Goal: Task Accomplishment & Management: Use online tool/utility

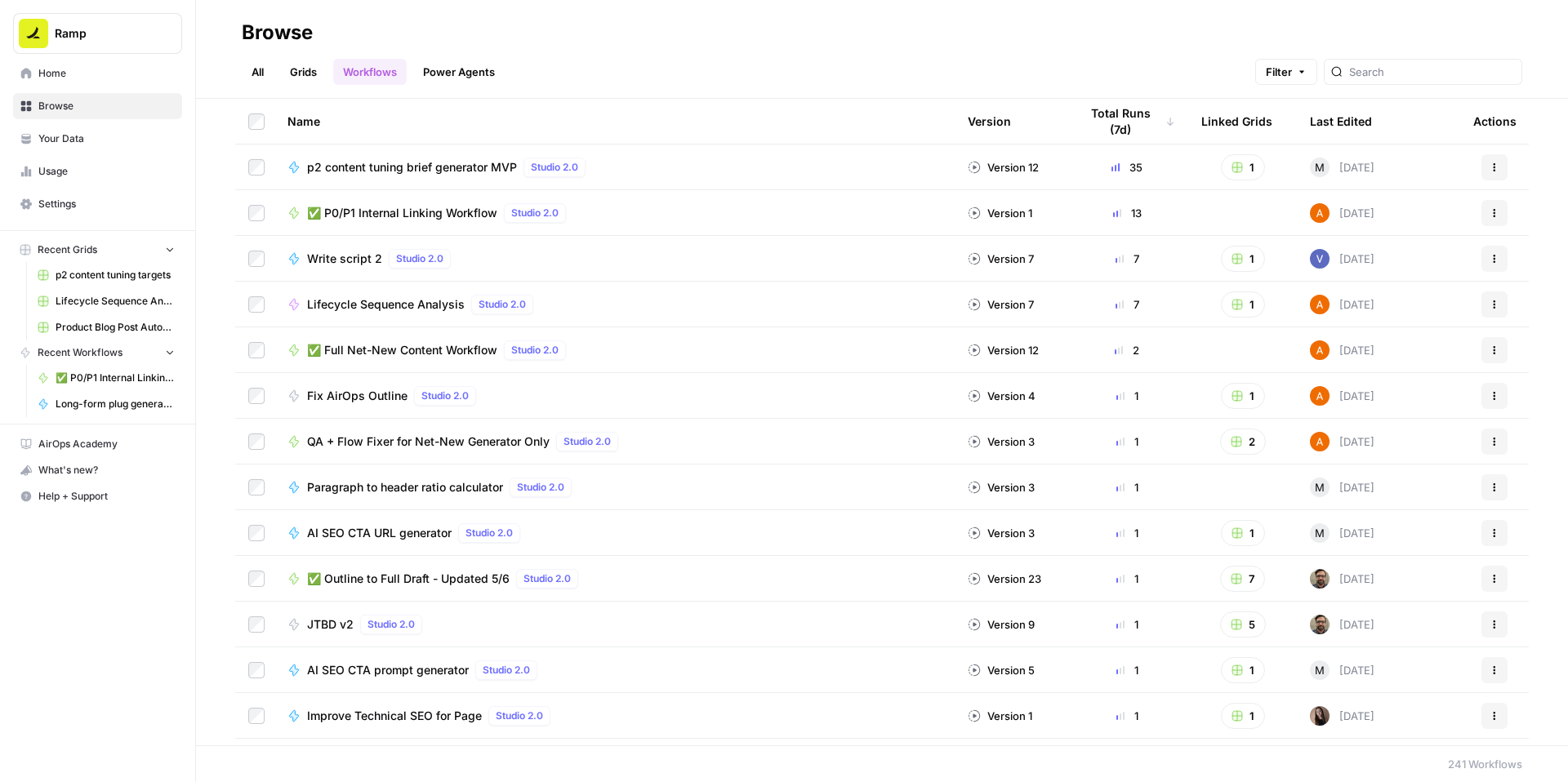
scroll to position [1, 0]
click at [487, 220] on span "✅ P0/P1 Internal Linking Workflow" at bounding box center [401, 212] width 190 height 16
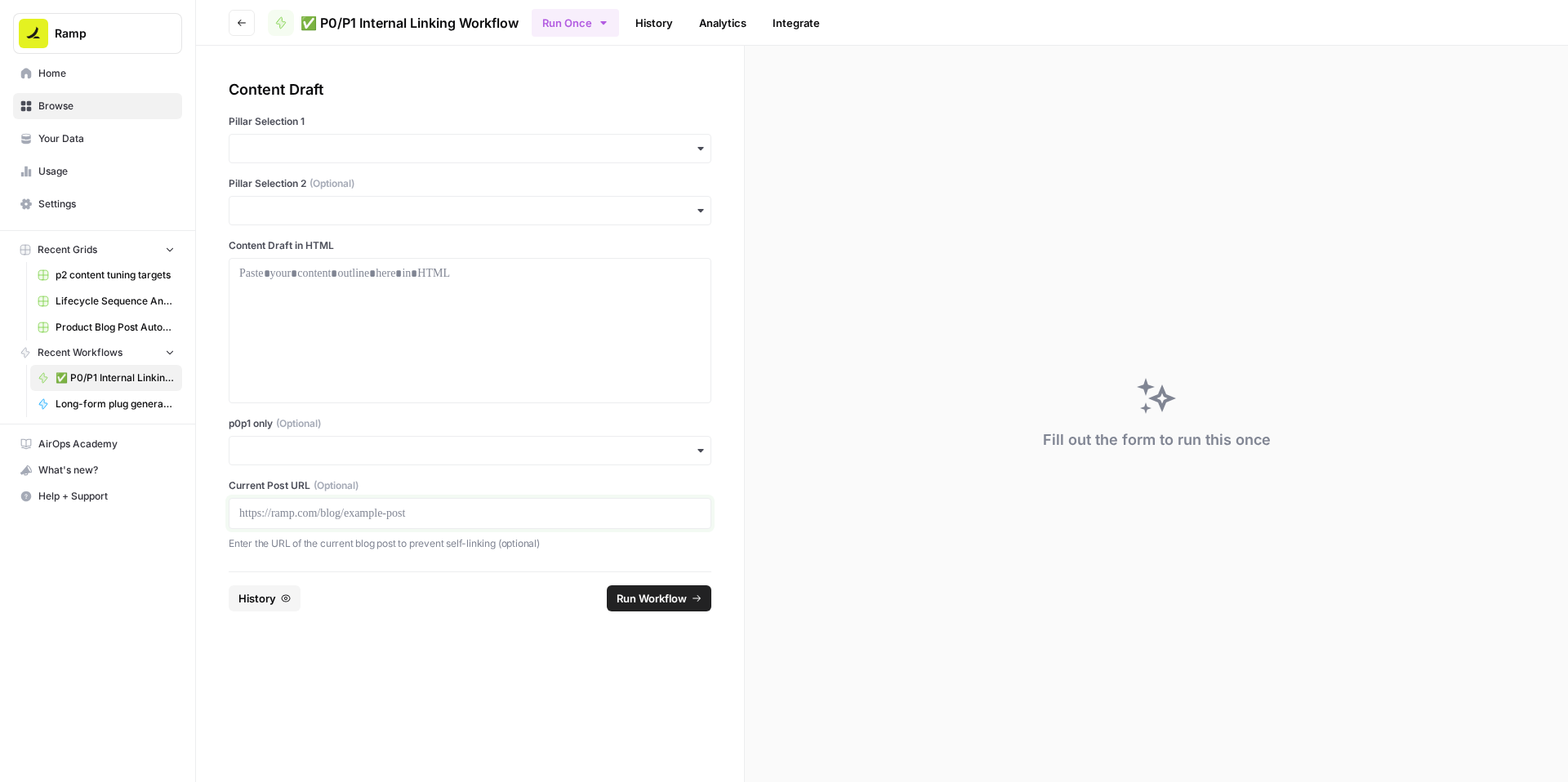
click at [309, 521] on p at bounding box center [469, 513] width 461 height 16
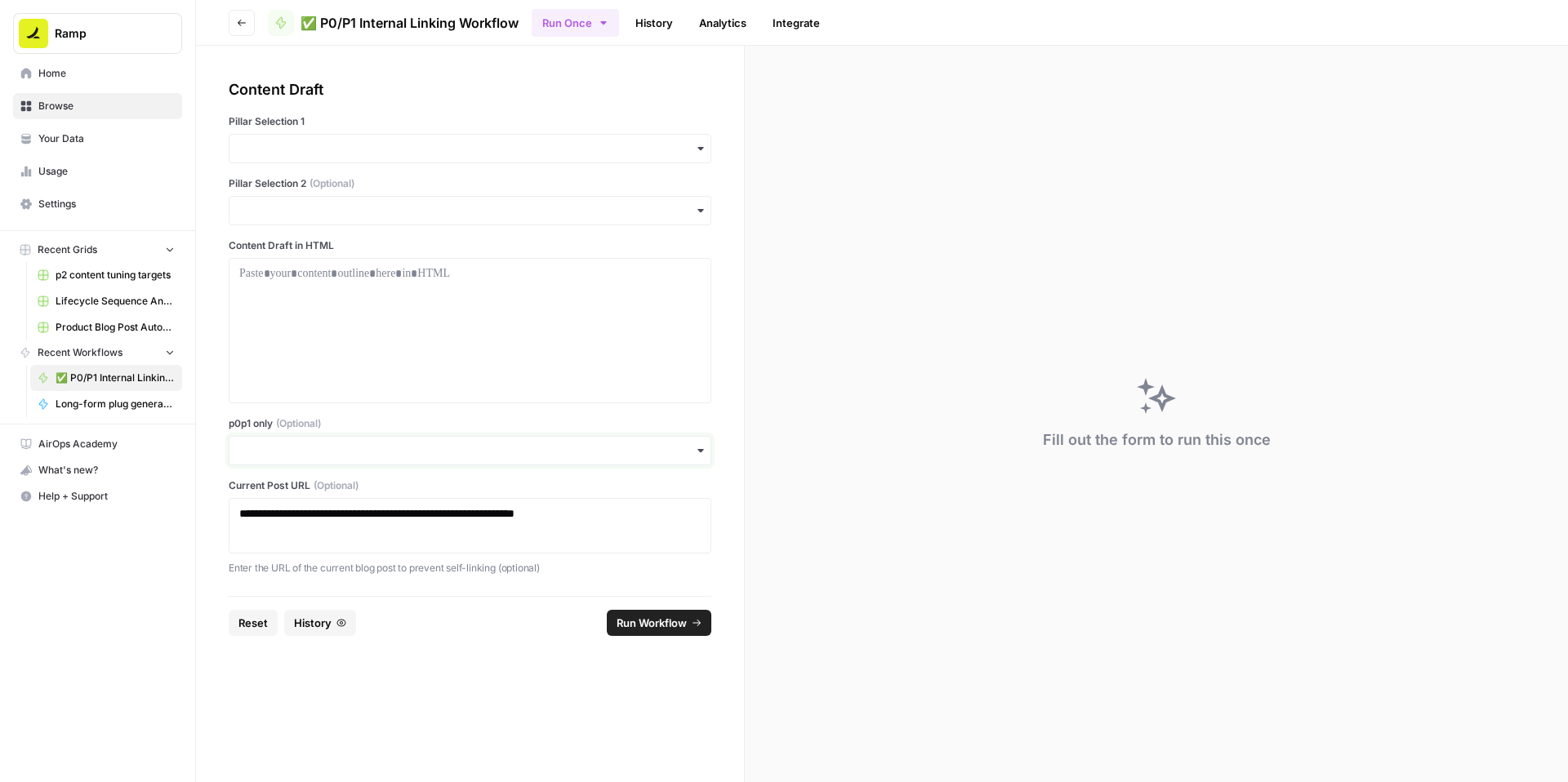
click at [325, 459] on input "p0p1 only (Optional)" at bounding box center [469, 450] width 461 height 16
click at [316, 605] on div "Yes" at bounding box center [508, 610] width 445 height 31
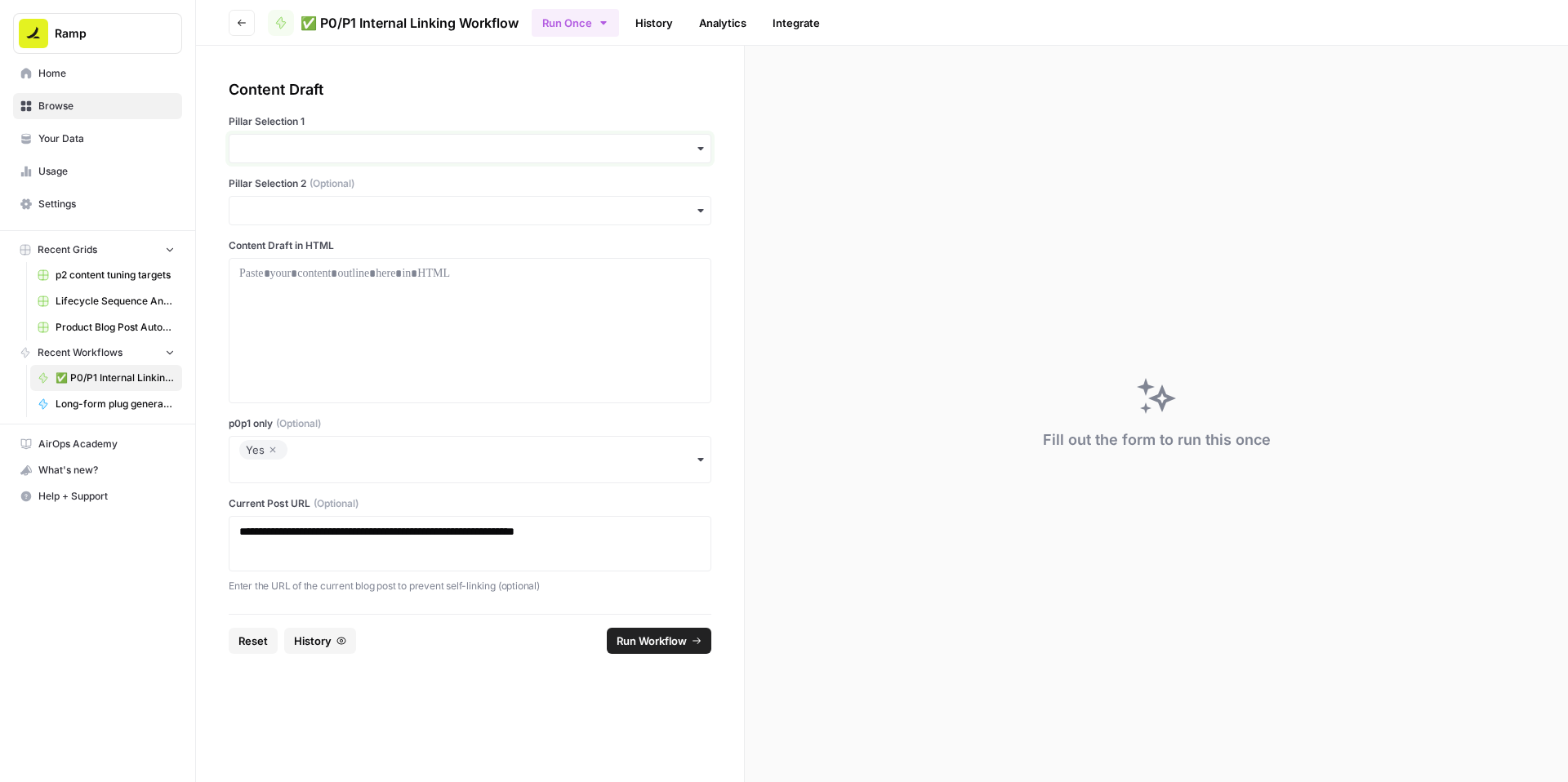
click at [357, 157] on input "Pillar Selection 1" at bounding box center [469, 148] width 461 height 16
click at [336, 305] on div "Accounting" at bounding box center [508, 295] width 445 height 31
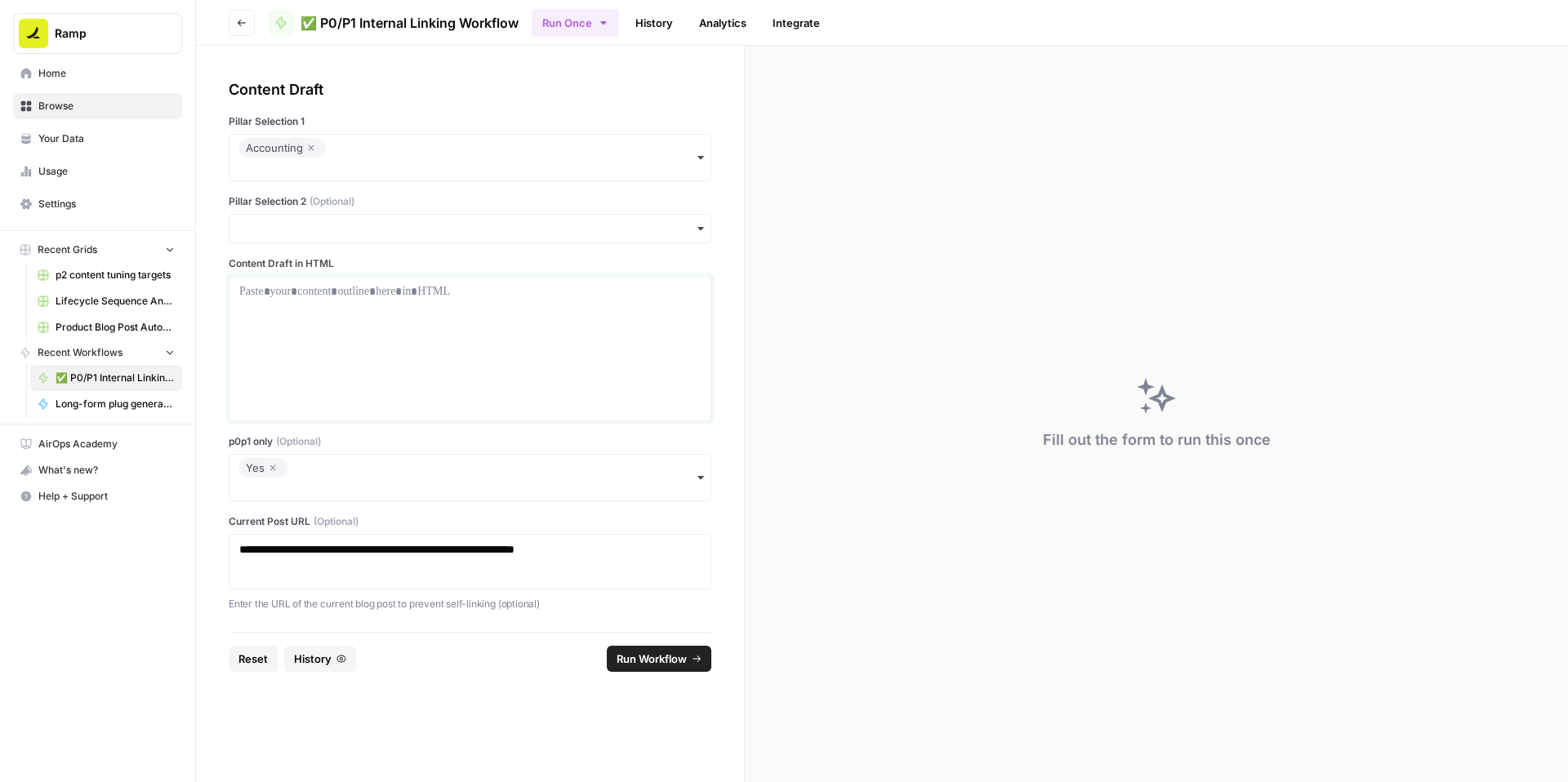
click at [524, 370] on div at bounding box center [469, 348] width 461 height 130
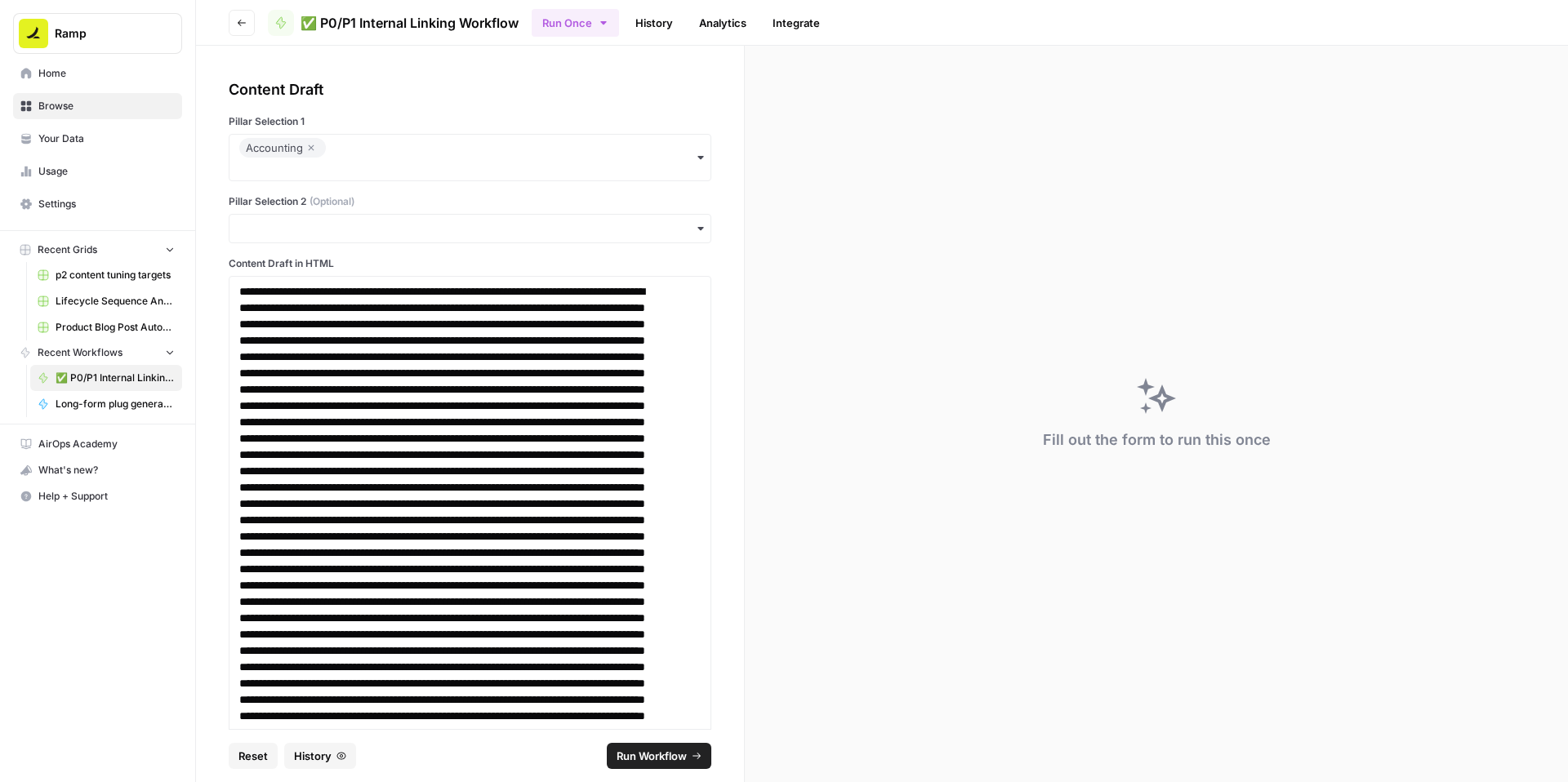
click at [657, 748] on span "Run Workflow" at bounding box center [652, 756] width 70 height 16
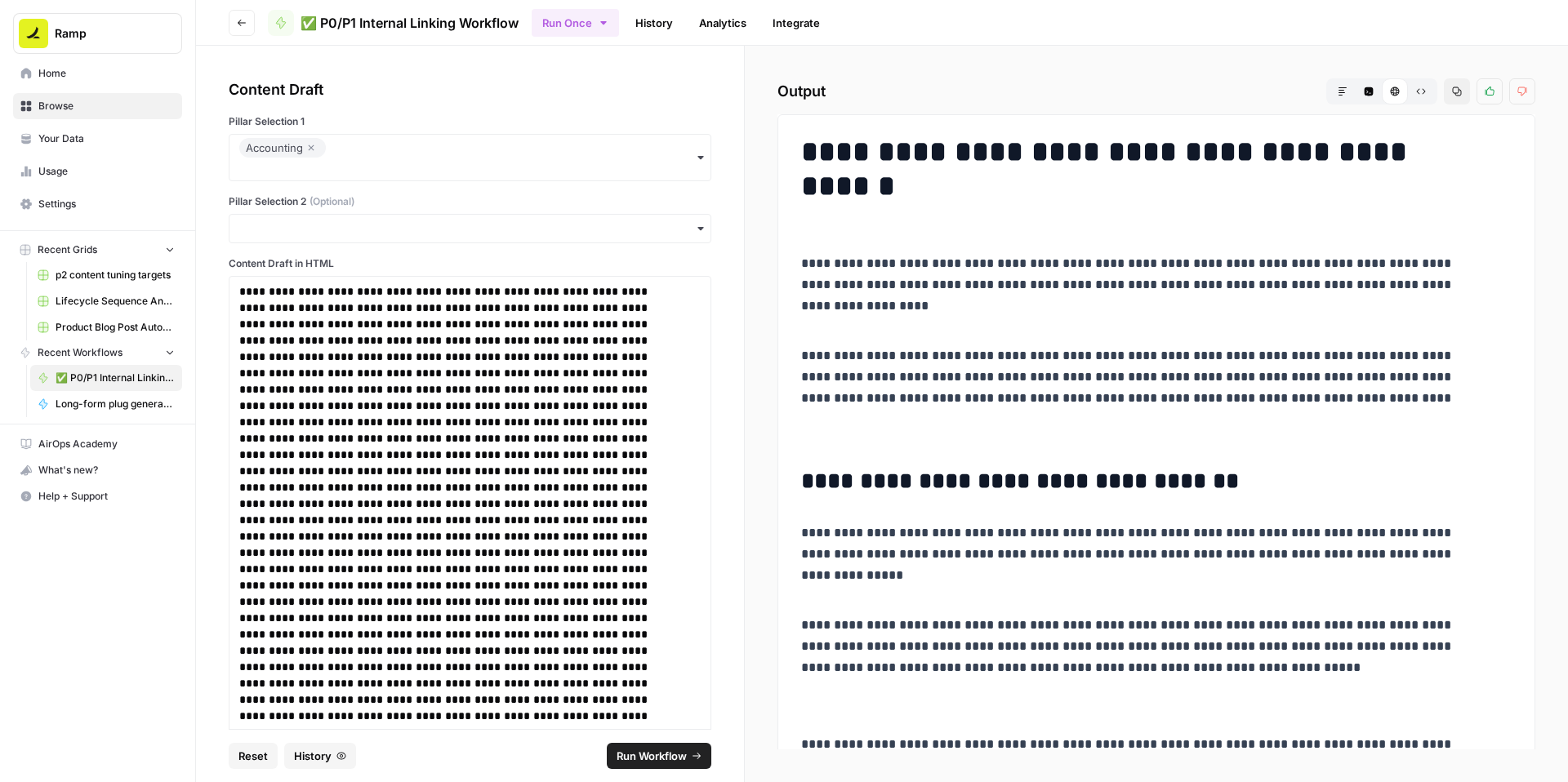
click at [1452, 96] on icon "button" at bounding box center [1457, 92] width 9 height 9
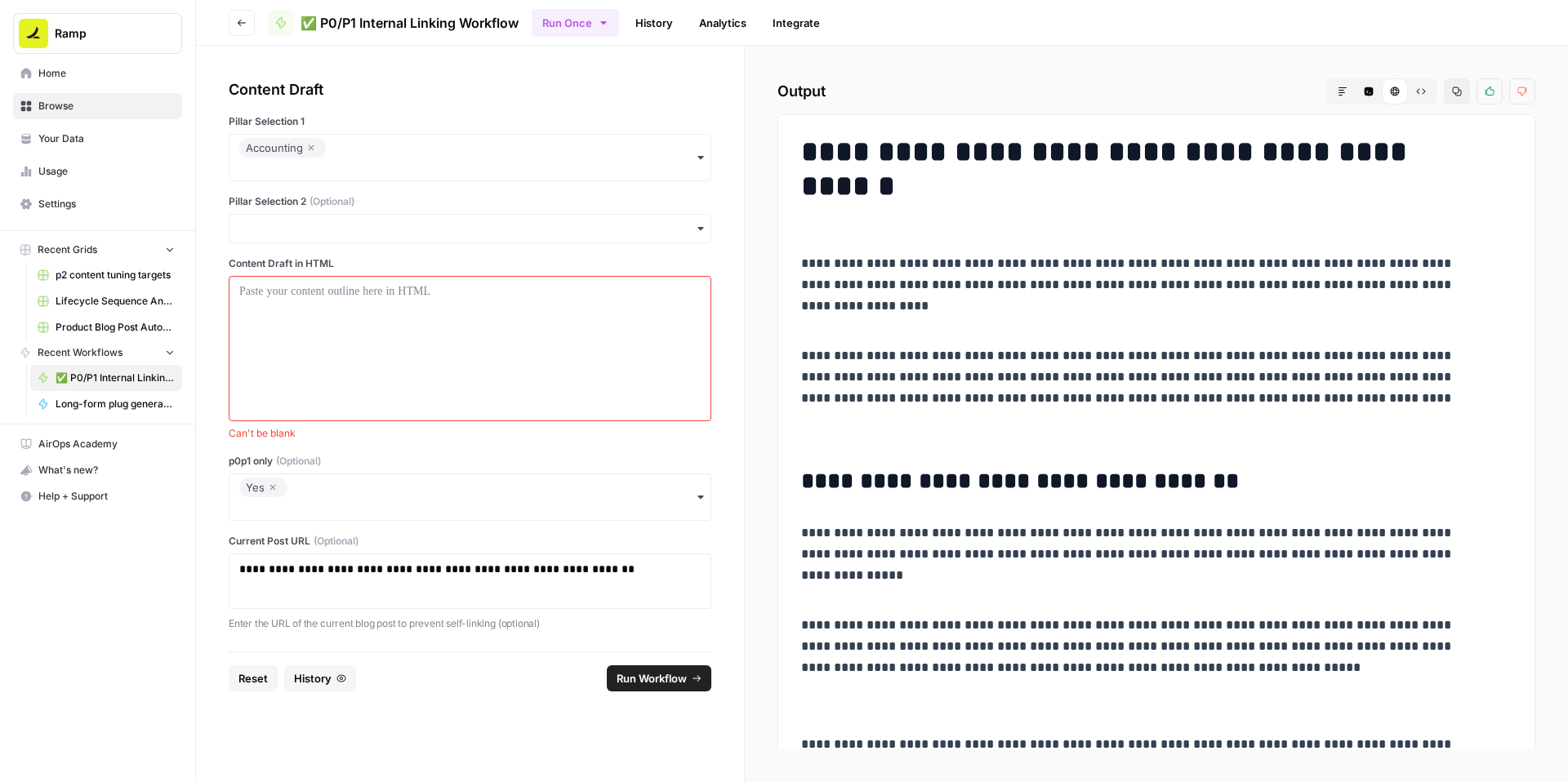
click at [278, 497] on icon "button" at bounding box center [273, 487] width 9 height 20
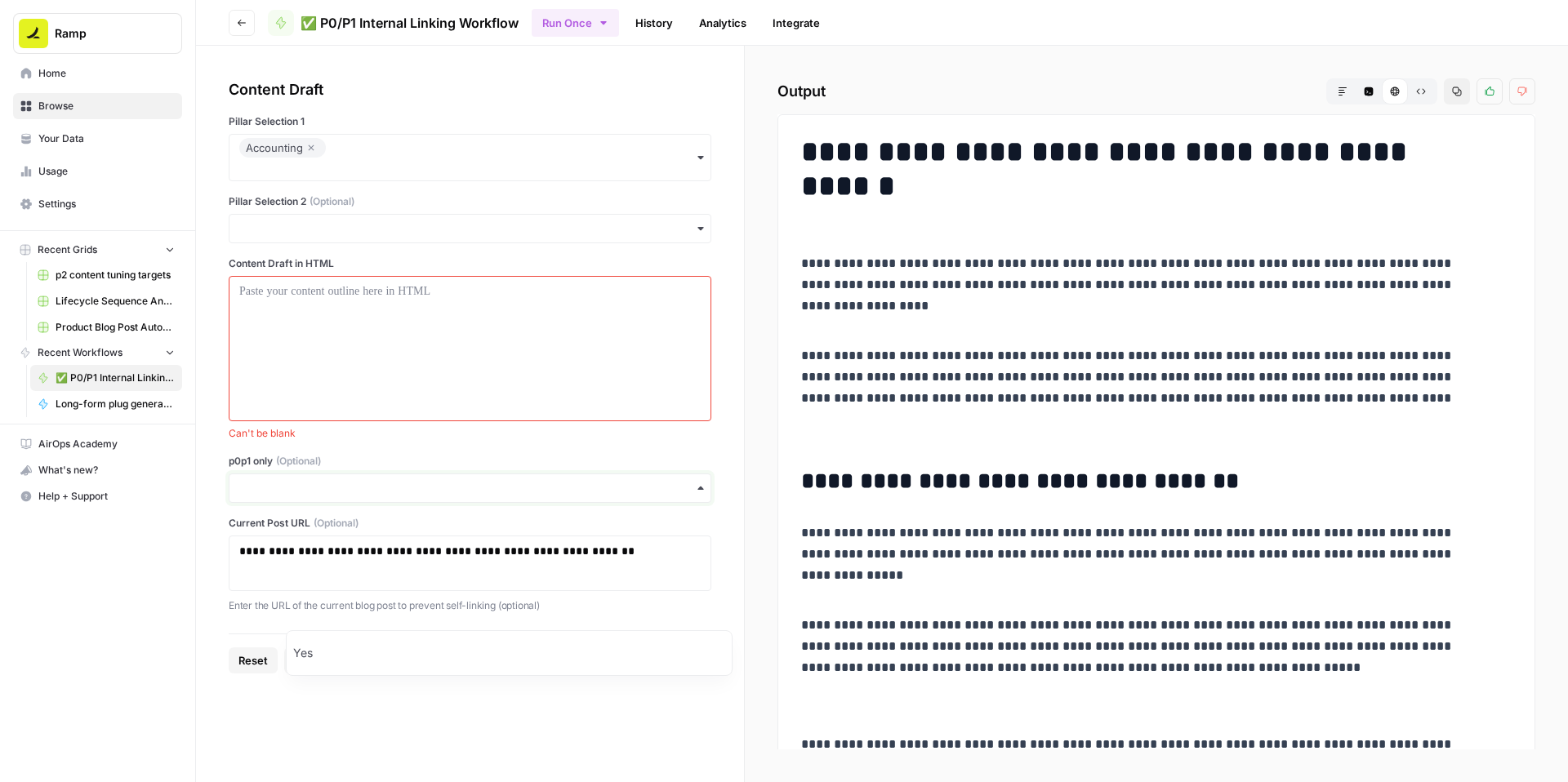
click at [388, 497] on input "p0p1 only (Optional)" at bounding box center [469, 487] width 461 height 16
click at [472, 468] on label "p0p1 only (Optional)" at bounding box center [469, 462] width 483 height 15
click at [472, 497] on input "p0p1 only (Optional)" at bounding box center [469, 487] width 461 height 16
click at [441, 441] on span "Can't be blank" at bounding box center [469, 434] width 483 height 15
click at [449, 414] on div at bounding box center [469, 348] width 461 height 130
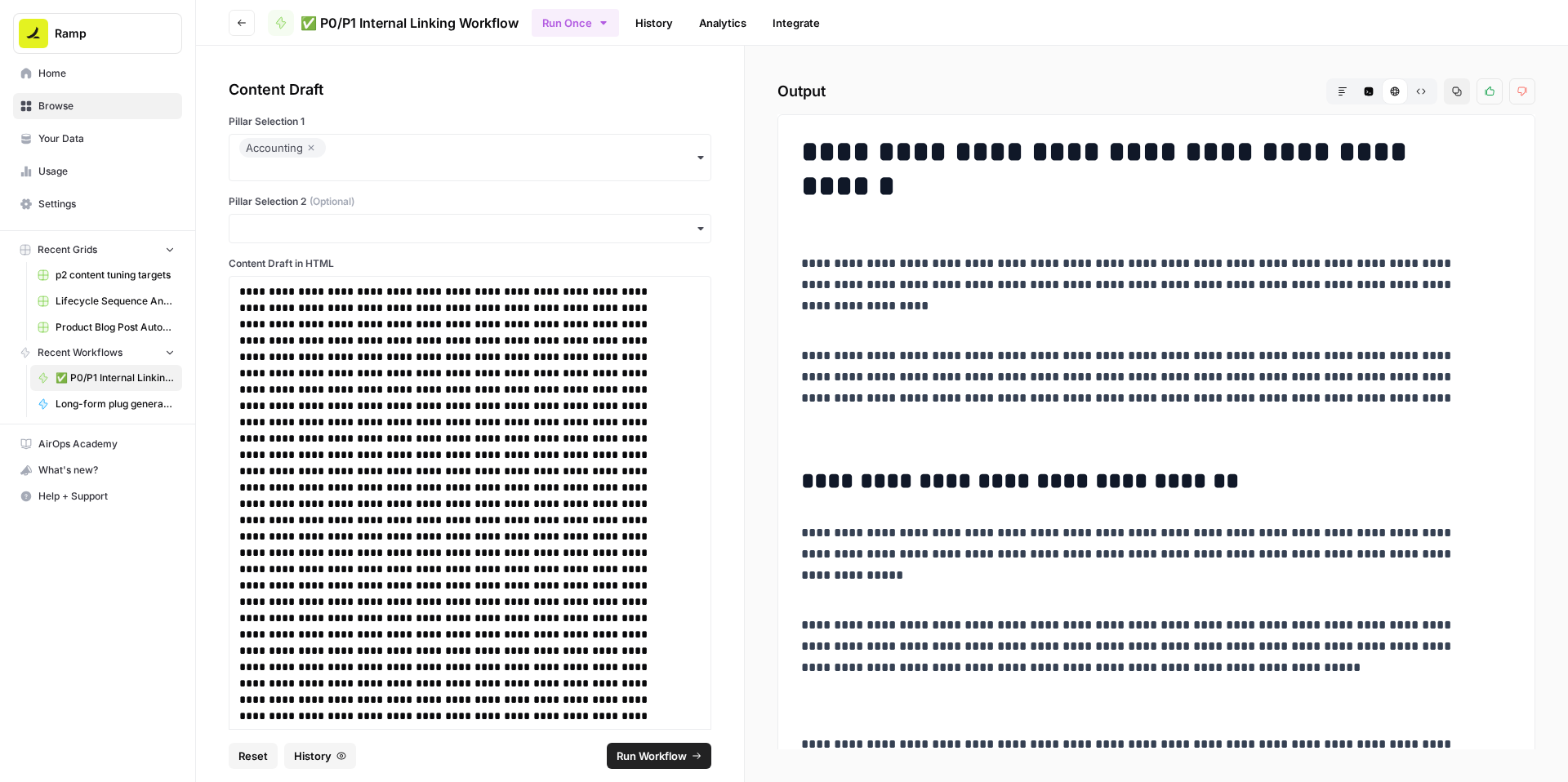
click at [646, 743] on button "Run Workflow" at bounding box center [658, 756] width 105 height 26
click at [1453, 96] on icon "button" at bounding box center [1457, 92] width 9 height 9
